Goal: Information Seeking & Learning: Learn about a topic

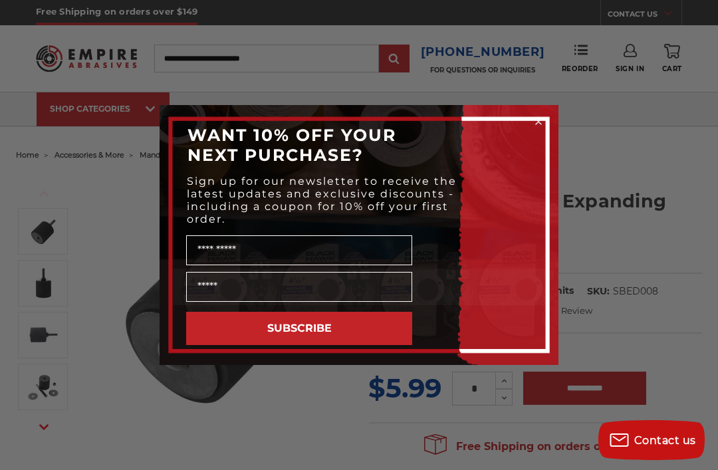
click at [537, 118] on circle "Close dialog" at bounding box center [539, 122] width 13 height 13
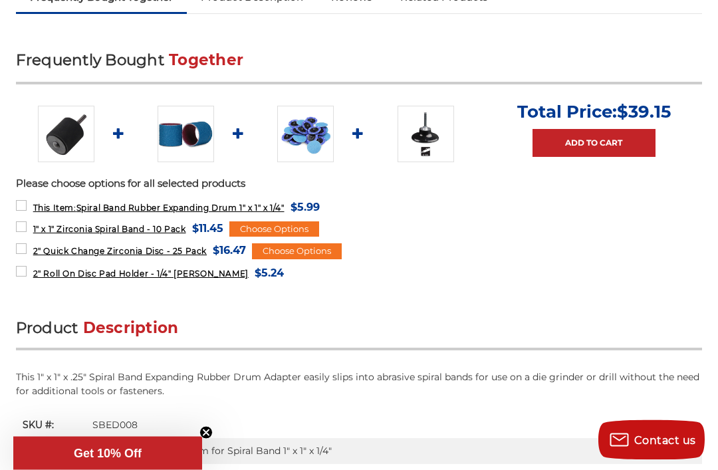
scroll to position [497, 0]
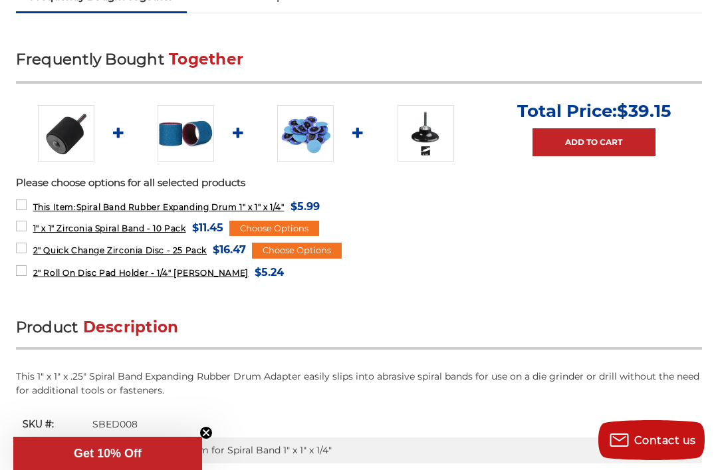
click at [648, 255] on form "2" Quick Change Zirconia Disc - 25 Pack MSRP: Was: Now: $16.47 (You save ) Choo…" at bounding box center [359, 250] width 687 height 18
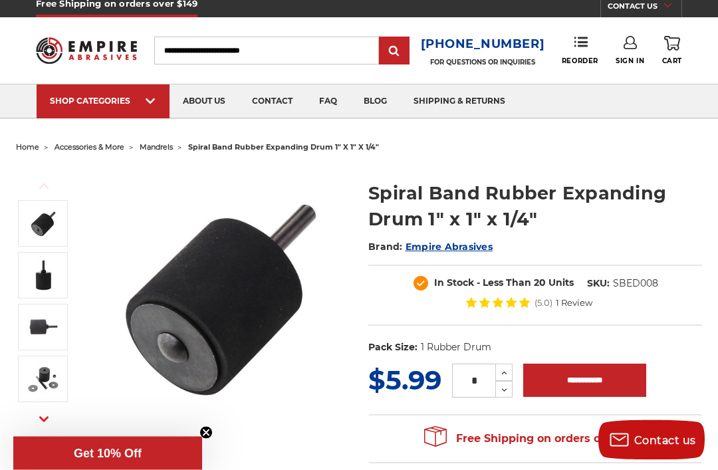
scroll to position [0, 0]
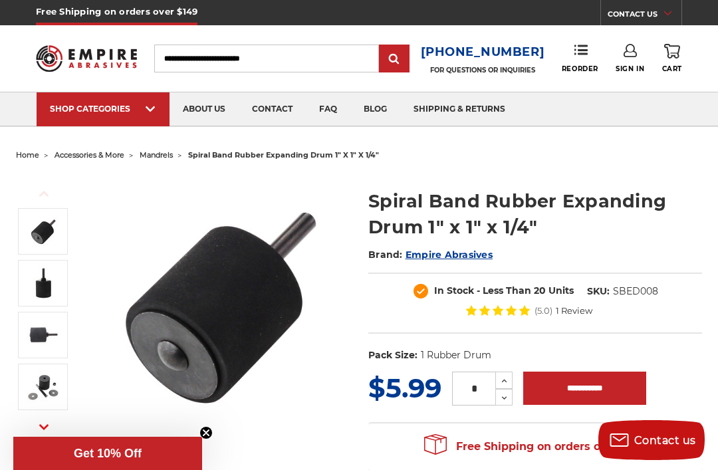
click at [166, 157] on span "mandrels" at bounding box center [156, 154] width 33 height 9
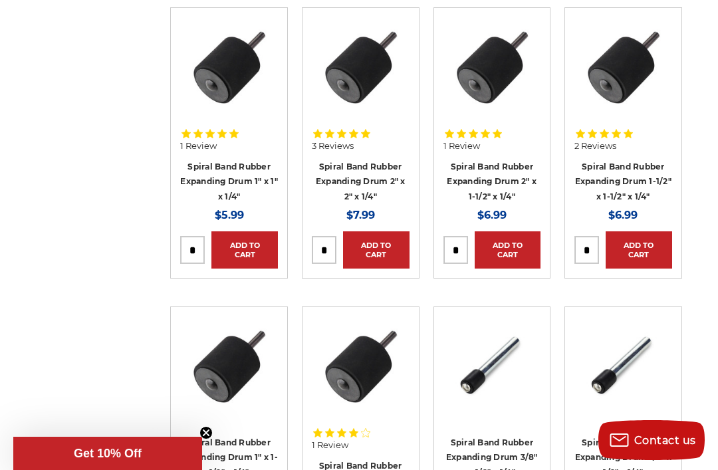
scroll to position [586, 0]
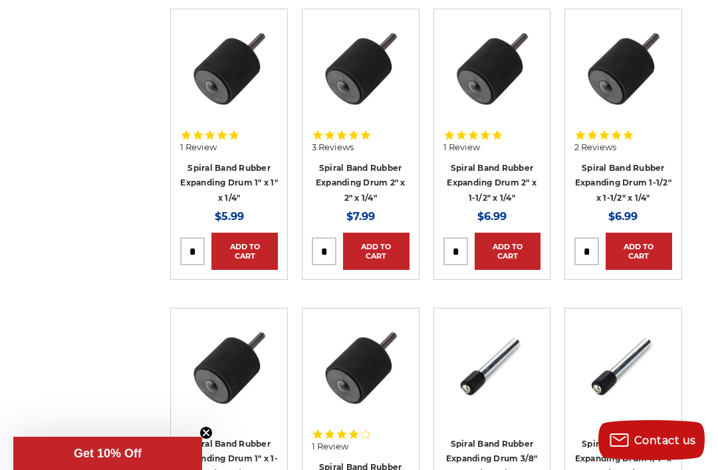
click at [369, 177] on link "Spiral Band Rubber Expanding Drum 2" x 2" x 1/4"" at bounding box center [361, 183] width 90 height 40
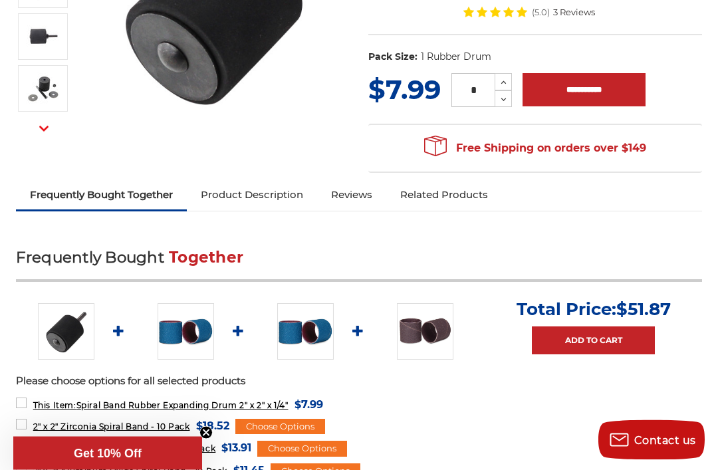
scroll to position [356, 0]
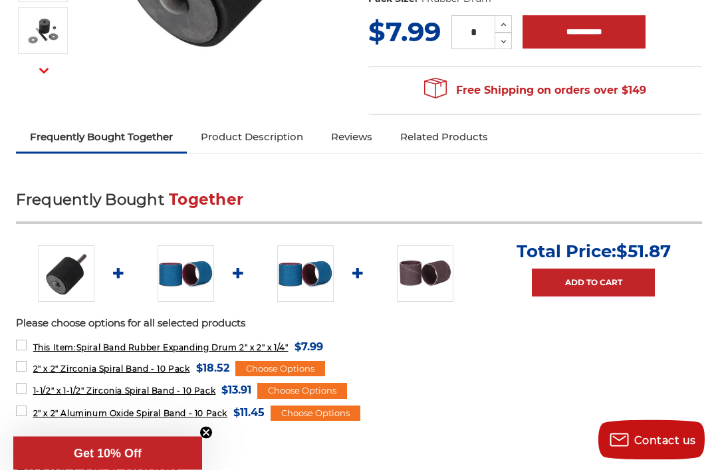
click at [190, 275] on img at bounding box center [186, 274] width 57 height 57
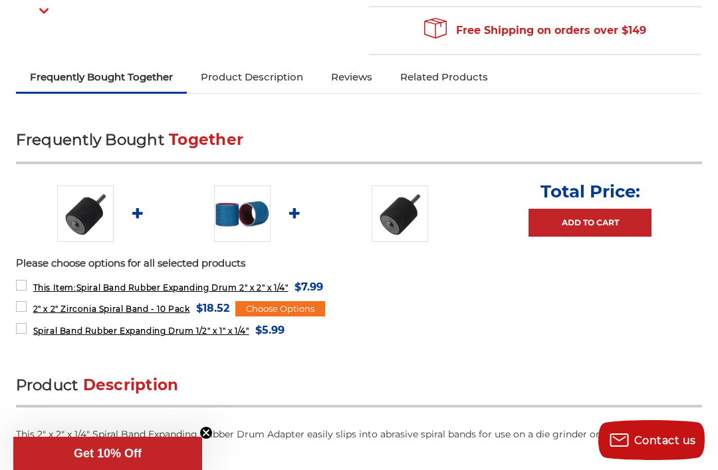
scroll to position [421, 0]
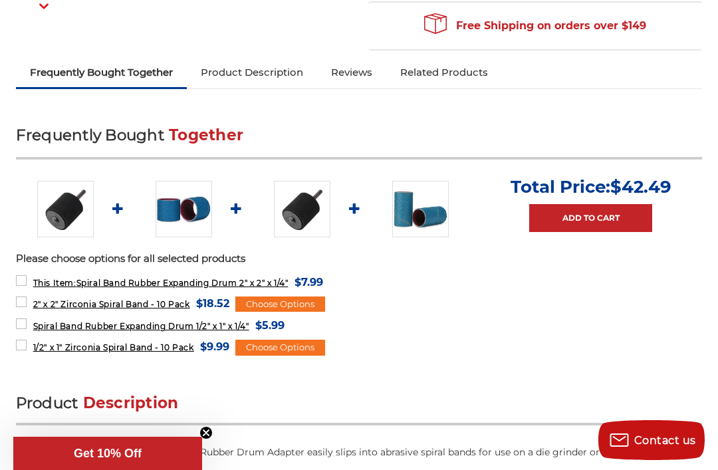
click at [414, 209] on img at bounding box center [420, 209] width 57 height 57
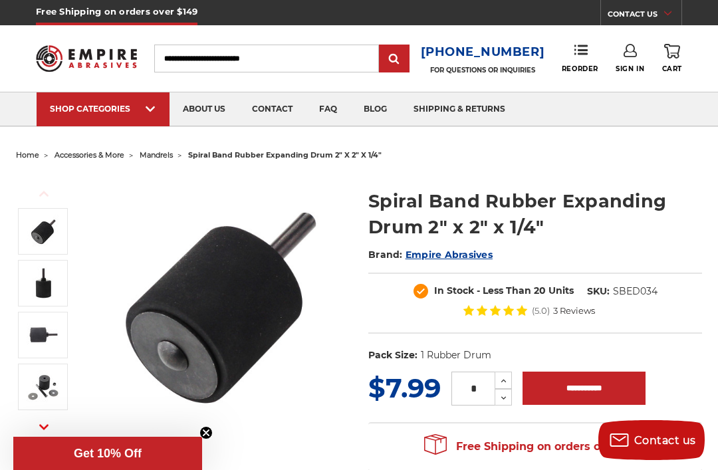
click at [332, 116] on link "faq" at bounding box center [328, 109] width 45 height 34
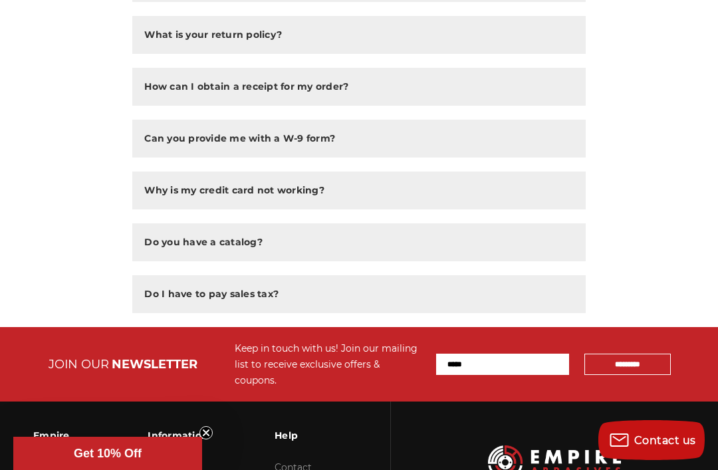
scroll to position [1077, 0]
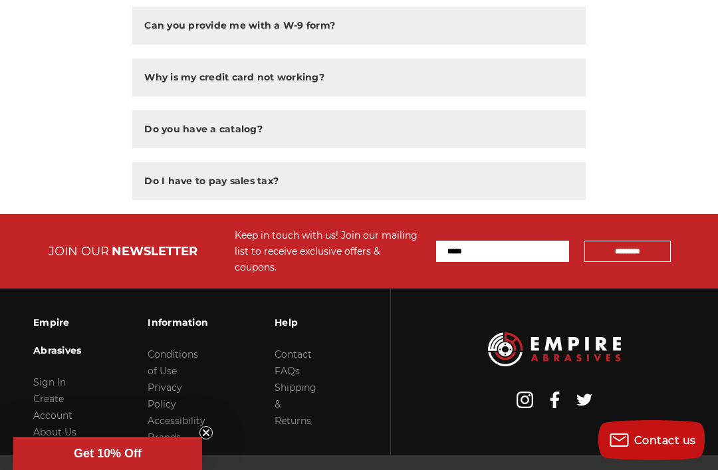
click at [301, 348] on link "Contact" at bounding box center [293, 354] width 37 height 12
